Goal: Transaction & Acquisition: Purchase product/service

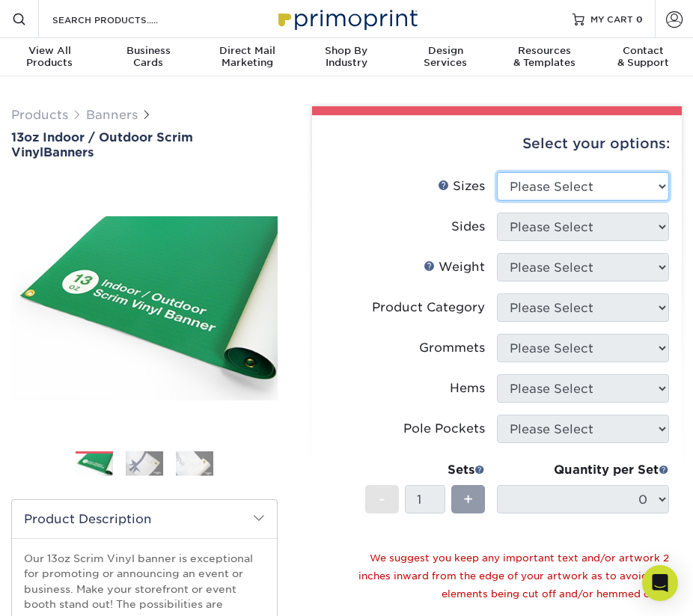
click at [665, 185] on select "Please Select 24" x 36" 24" x 48" 36" x 48" 36" x 60" 36" x 72" 36" x 96" 36" x…" at bounding box center [583, 186] width 172 height 28
select select "48.00x120.00"
click at [497, 172] on select "Please Select 24" x 36" 24" x 48" 36" x 48" 36" x 60" 36" x 72" 36" x 96" 36" x…" at bounding box center [583, 186] width 172 height 28
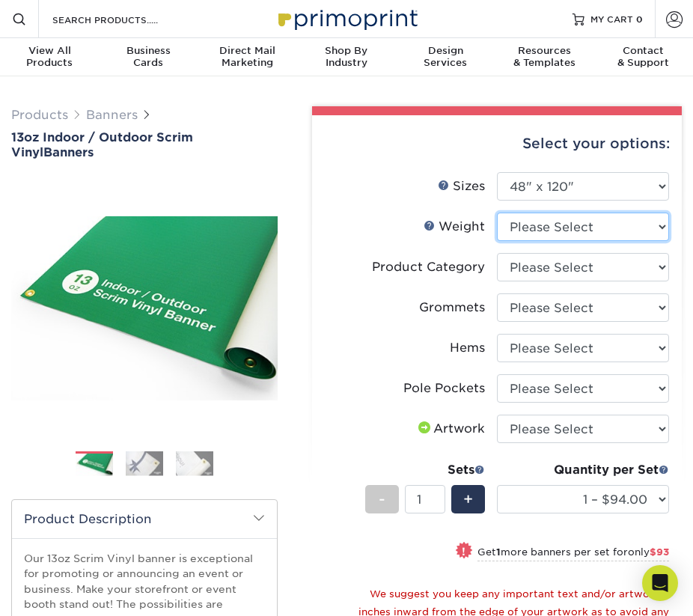
click at [660, 227] on select "Please Select 13OZ" at bounding box center [583, 226] width 172 height 28
select select "13OZ"
click at [497, 212] on select "Please Select 13OZ" at bounding box center [583, 226] width 172 height 28
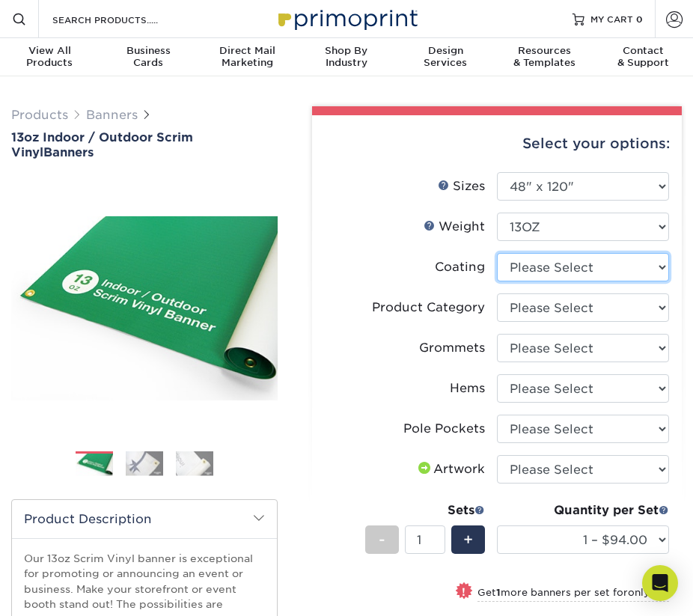
click at [664, 266] on select at bounding box center [583, 267] width 172 height 28
select select "3e7618de-abca-4bda-9f97-8b9129e913d8"
click at [497, 253] on select at bounding box center [583, 267] width 172 height 28
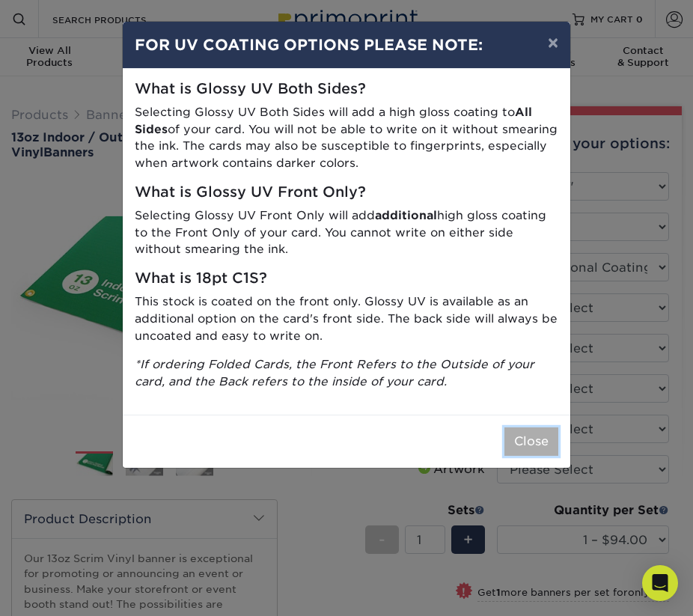
click at [529, 445] on button "Close" at bounding box center [531, 441] width 54 height 28
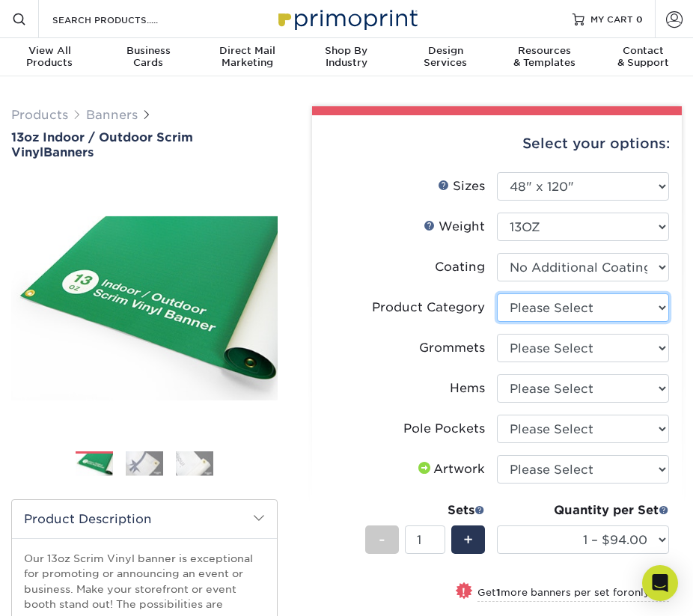
click at [658, 308] on select "Please Select 13oz Scrim Vinyl Banner - Matte" at bounding box center [583, 307] width 172 height 28
select select "bb192c35-bb20-422d-b6fe-0c7f48e5aa48"
click at [497, 293] on select "Please Select 13oz Scrim Vinyl Banner - Matte" at bounding box center [583, 307] width 172 height 28
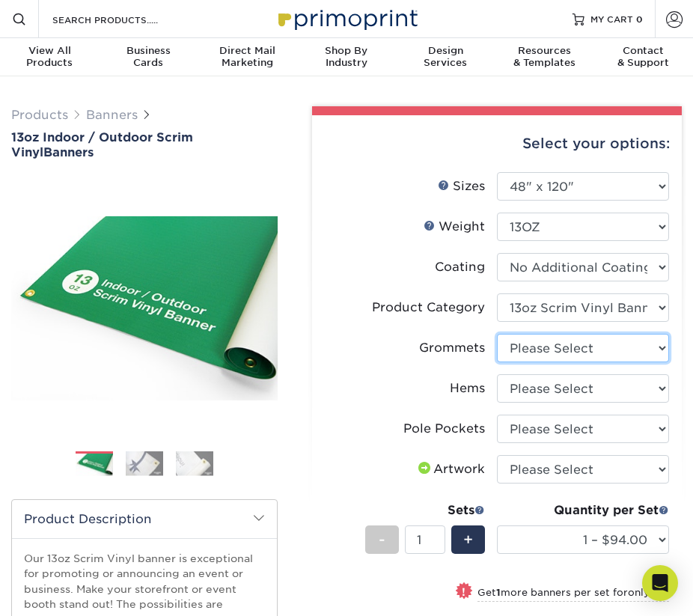
click at [661, 347] on select "Please Select No Grommets Yes, Grommet All 4 Corners Yes, Grommets Every 1 ft. …" at bounding box center [583, 348] width 172 height 28
select select "90d329df-db80-4206-b821-ff9d3f363977"
click at [497, 334] on select "Please Select No Grommets Yes, Grommet All 4 Corners Yes, Grommets Every 1 ft. …" at bounding box center [583, 348] width 172 height 28
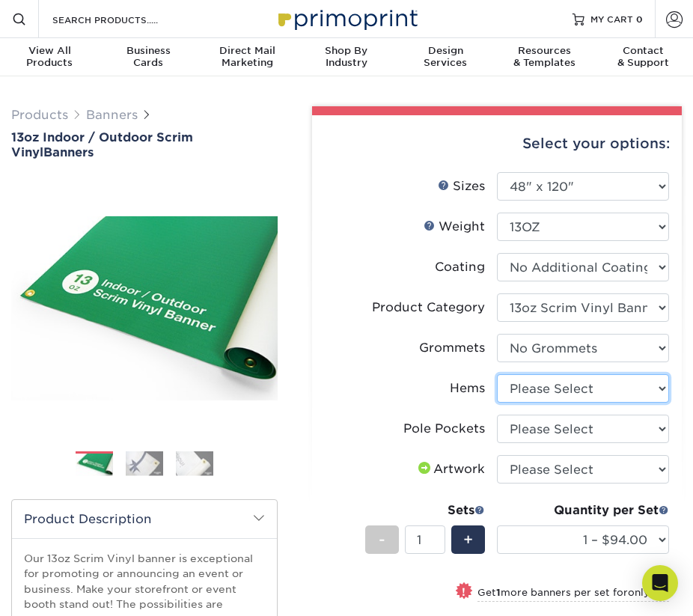
click at [658, 387] on select "Please Select No Hems/Pole Pockets Yes, Hems Top and Bottom Only Yes, Hems All …" at bounding box center [583, 388] width 172 height 28
select select "4e4ebf09-664b-4b70-8385-b564872d2e90"
click at [497, 374] on select "Please Select No Hems/Pole Pockets Yes, Hems Top and Bottom Only Yes, Hems All …" at bounding box center [583, 388] width 172 height 28
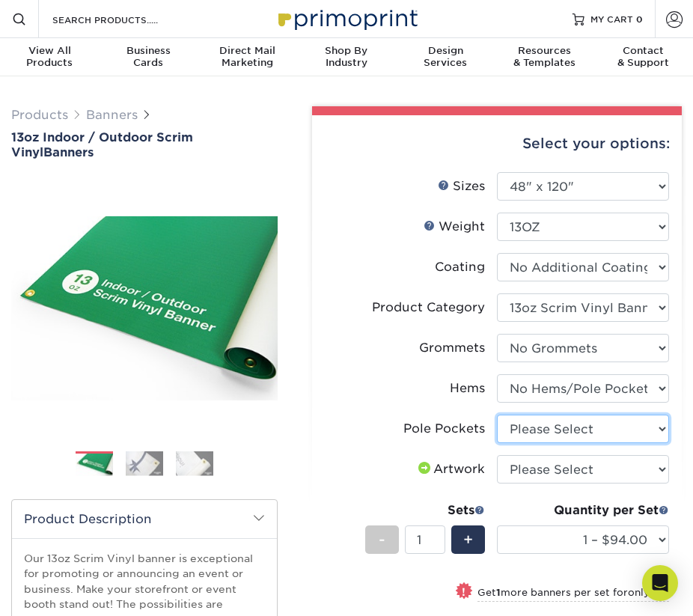
click at [659, 425] on select "Please Select No Pole Pockets 2 in. Left and Right 2 in. Top and Bottom 4 in. L…" at bounding box center [583, 429] width 172 height 28
select select "462c5fe9-21e9-49a0-afb4-1c6e8664fe13"
click at [497, 415] on select "Please Select No Pole Pockets 2 in. Left and Right 2 in. Top and Bottom 4 in. L…" at bounding box center [583, 429] width 172 height 28
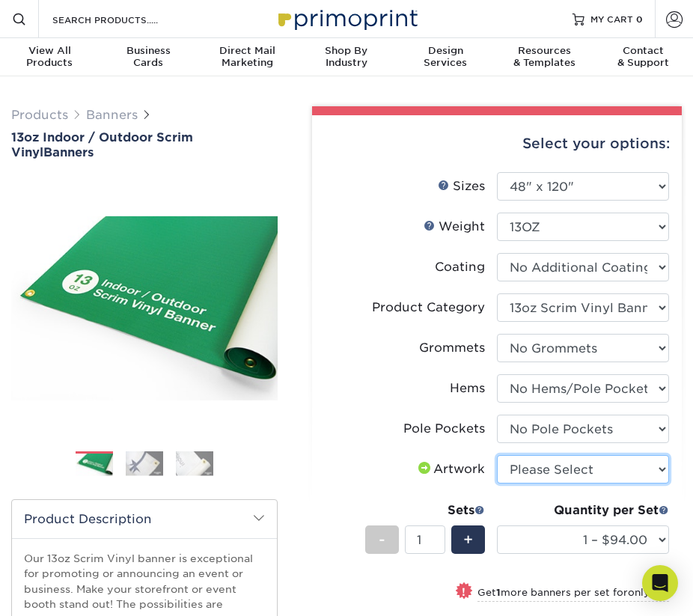
click at [659, 466] on select "Please Select I will upload files I need a design - $50" at bounding box center [583, 469] width 172 height 28
select select "upload"
click at [497, 455] on select "Please Select I will upload files I need a design - $50" at bounding box center [583, 469] width 172 height 28
